Goal: Navigation & Orientation: Find specific page/section

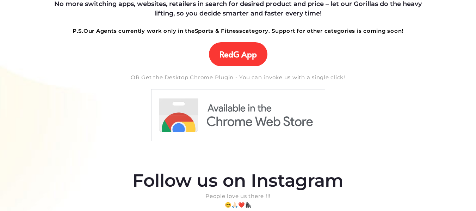
scroll to position [240, 0]
click at [231, 55] on span "RedG App" at bounding box center [237, 54] width 37 height 10
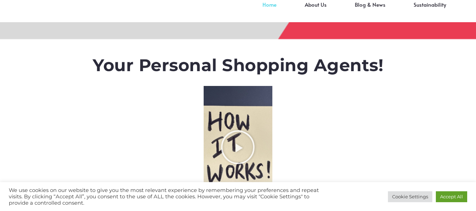
scroll to position [0, 0]
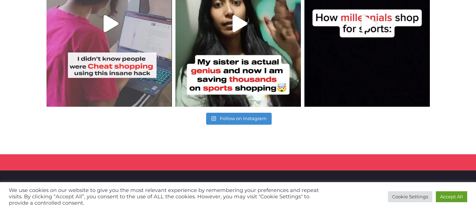
scroll to position [600, 0]
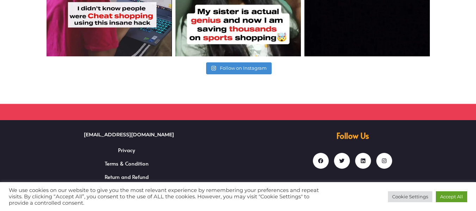
click at [294, 151] on div "Facebook Twitter Linkedin Instagram" at bounding box center [353, 160] width 222 height 18
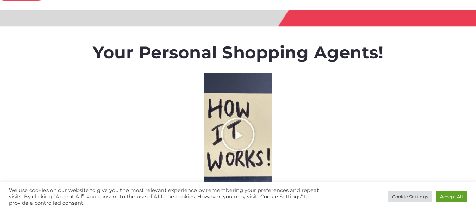
scroll to position [0, 0]
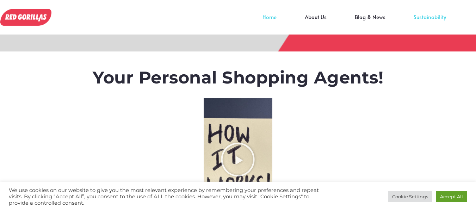
click at [427, 17] on link "Sustainability" at bounding box center [429, 22] width 61 height 11
